Goal: Information Seeking & Learning: Learn about a topic

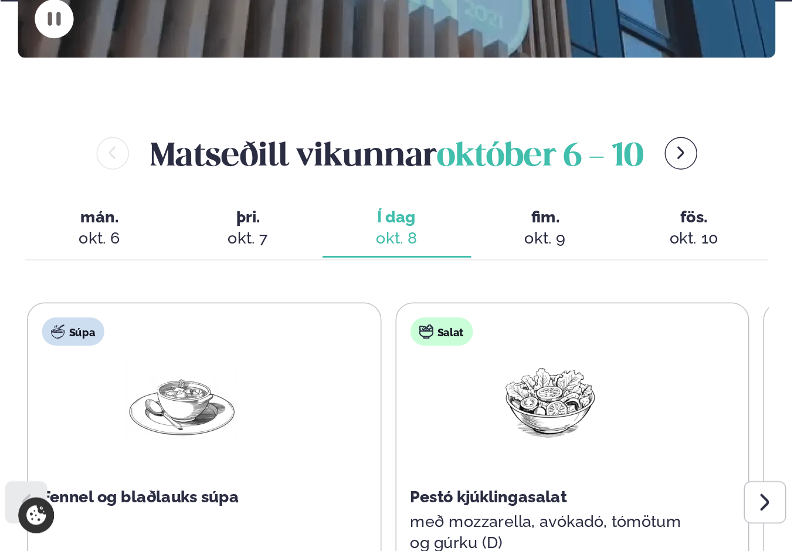
scroll to position [334, 0]
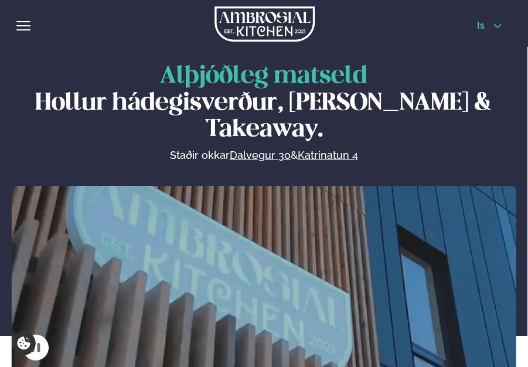
click at [499, 23] on icon at bounding box center [497, 25] width 9 height 9
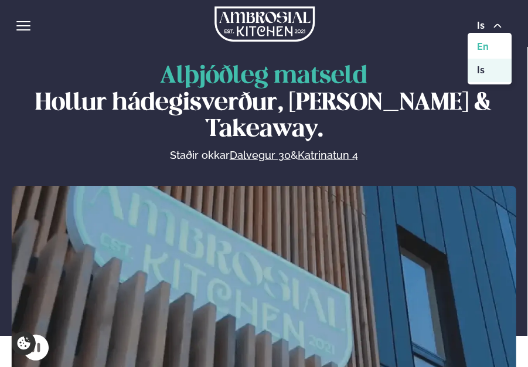
click at [484, 46] on link "en" at bounding box center [490, 46] width 44 height 23
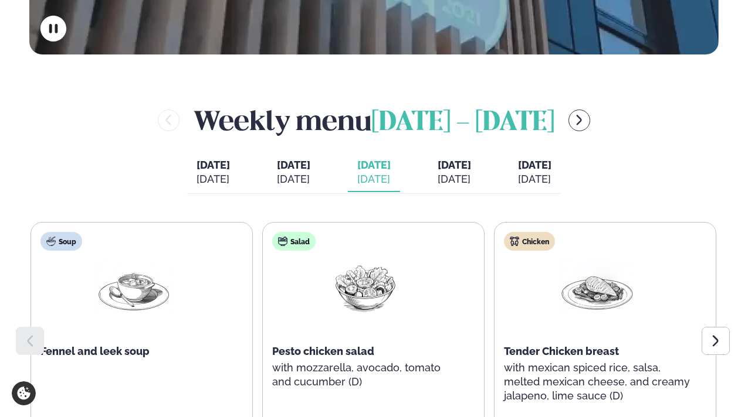
scroll to position [453, 0]
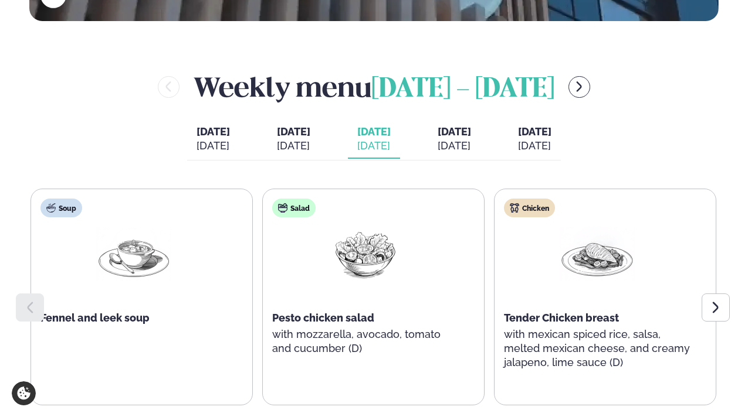
click at [528, 133] on span "Friday" at bounding box center [534, 131] width 33 height 12
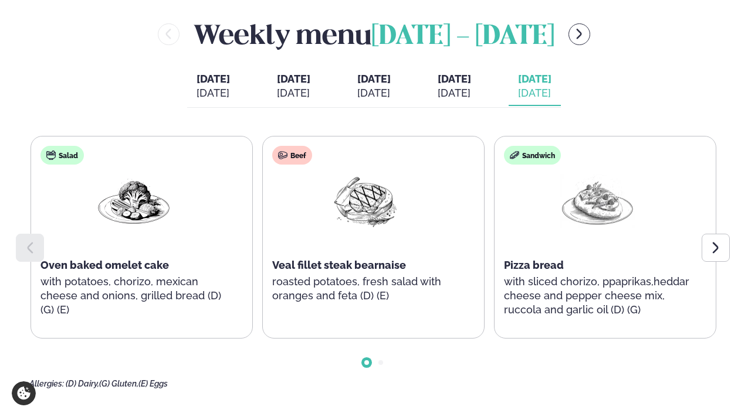
scroll to position [508, 0]
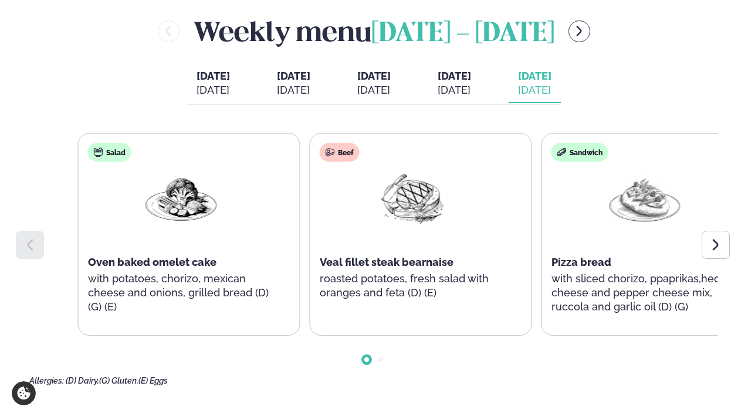
click at [79, 267] on div "Salad Oven baked omelet cake with potatoes, chorizo, mexican cheese and onions,…" at bounding box center [181, 235] width 205 height 202
